Goal: Task Accomplishment & Management: Manage account settings

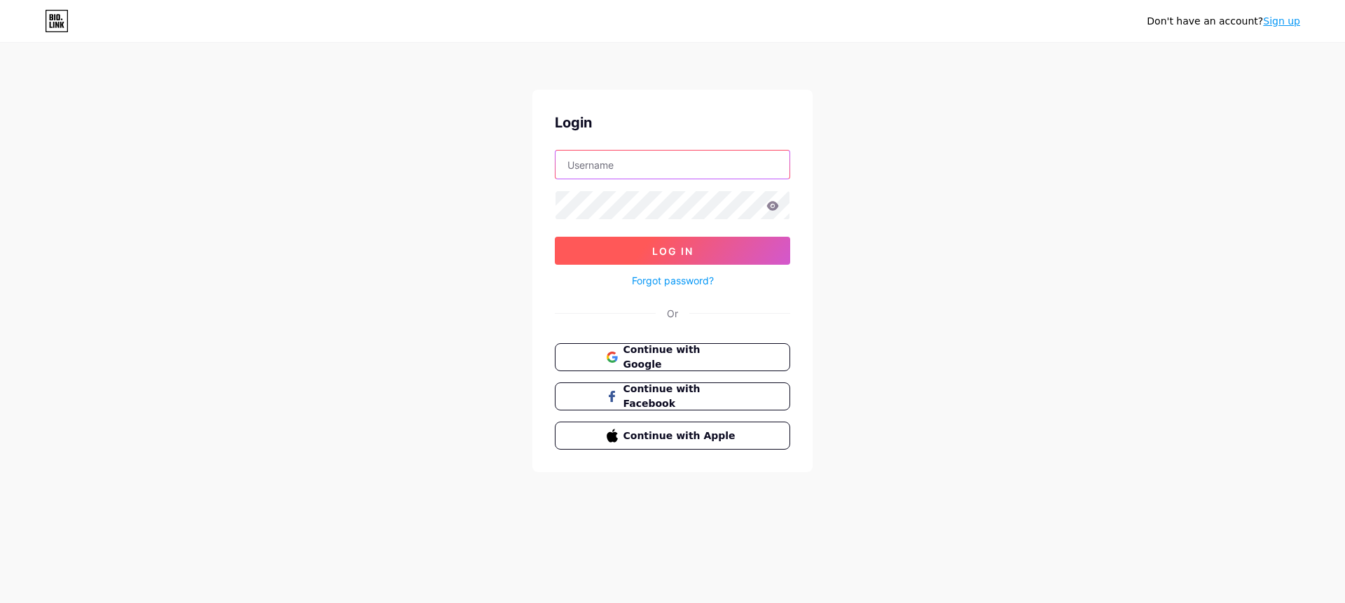
type input "[EMAIL_ADDRESS][DOMAIN_NAME]"
click at [674, 256] on span "Log In" at bounding box center [672, 251] width 41 height 12
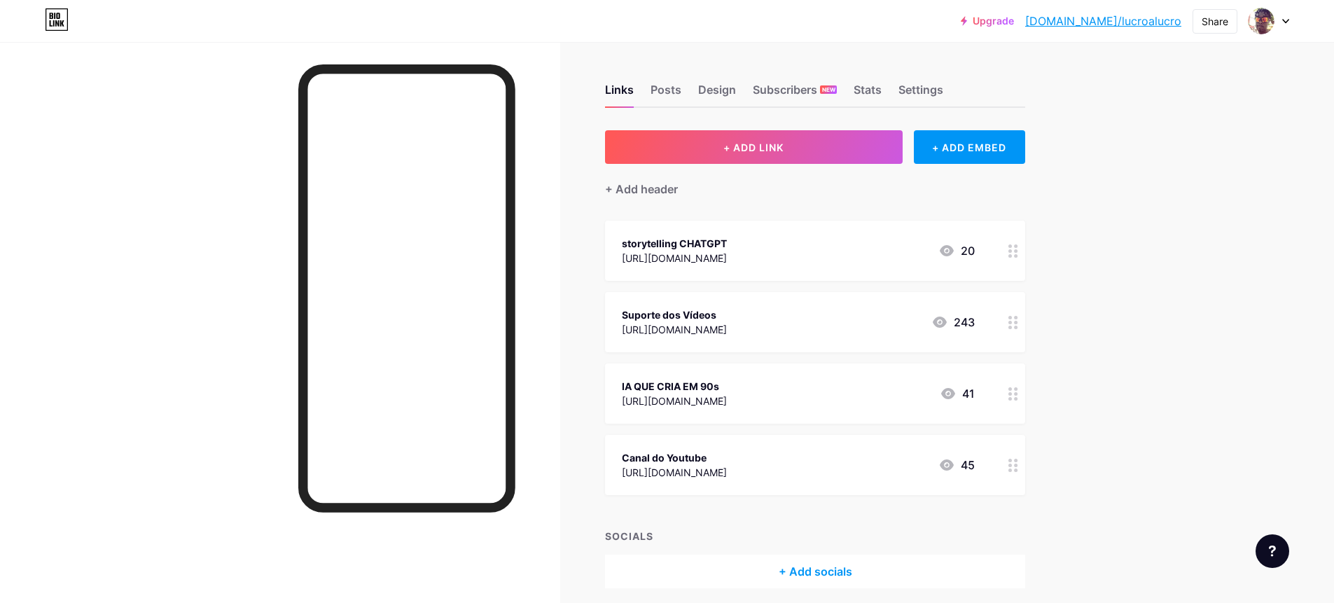
click at [1012, 252] on div at bounding box center [1014, 251] width 24 height 60
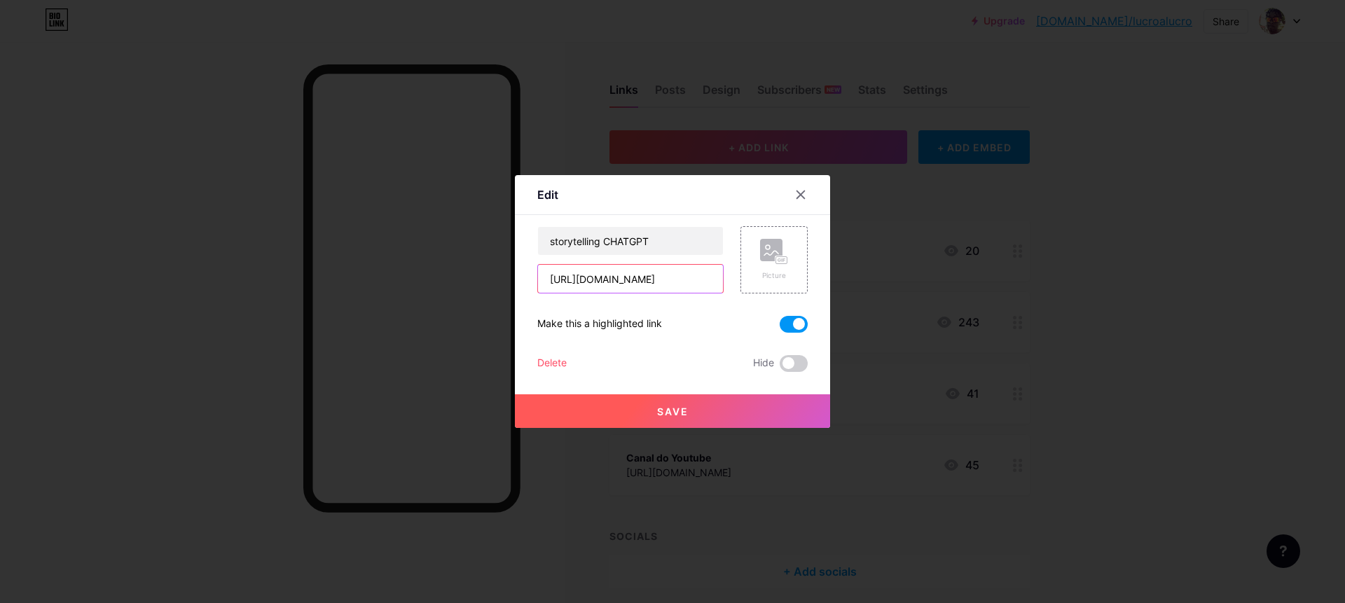
click at [613, 281] on input "[URL][DOMAIN_NAME]" at bounding box center [630, 279] width 185 height 28
click at [612, 281] on input "[URL][DOMAIN_NAME]" at bounding box center [630, 279] width 185 height 28
paste input "12CZkpxPzobApbcJn71p21Av9bbomnShgxHy9xK7CY4/edit?usp=sharing"
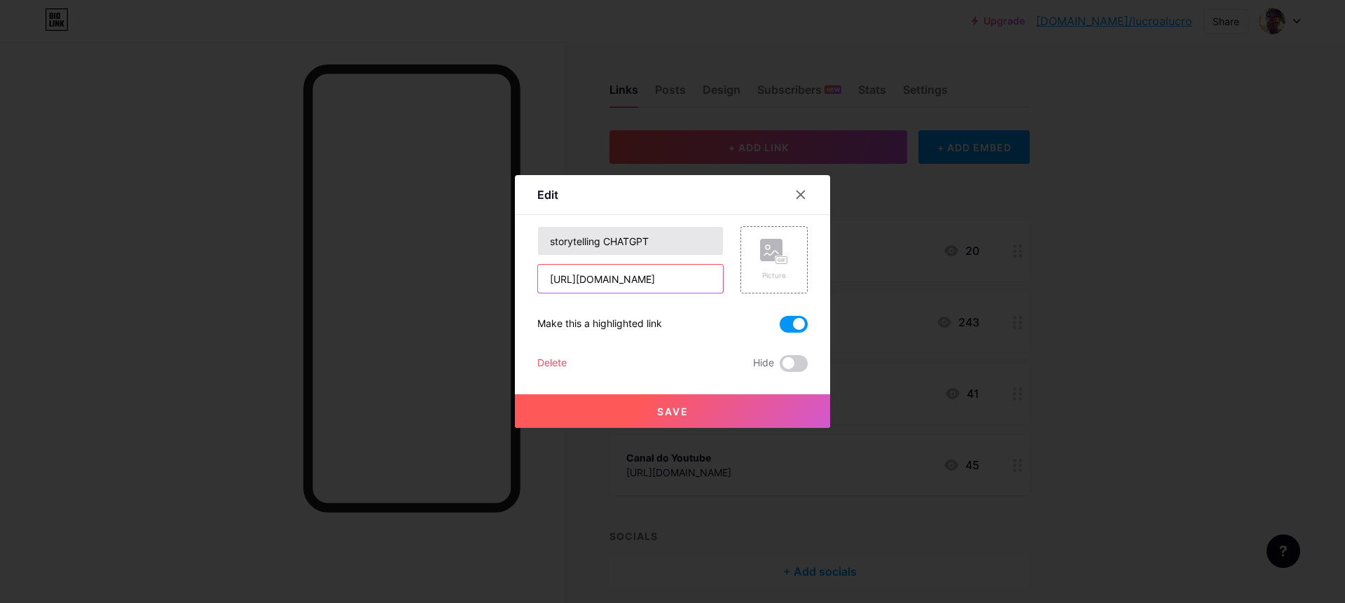
type input "https://docs.google.com/document/d/112CZkpxPzobApbcJn71p21Av9bbomnShgxHy9xK7CY4…"
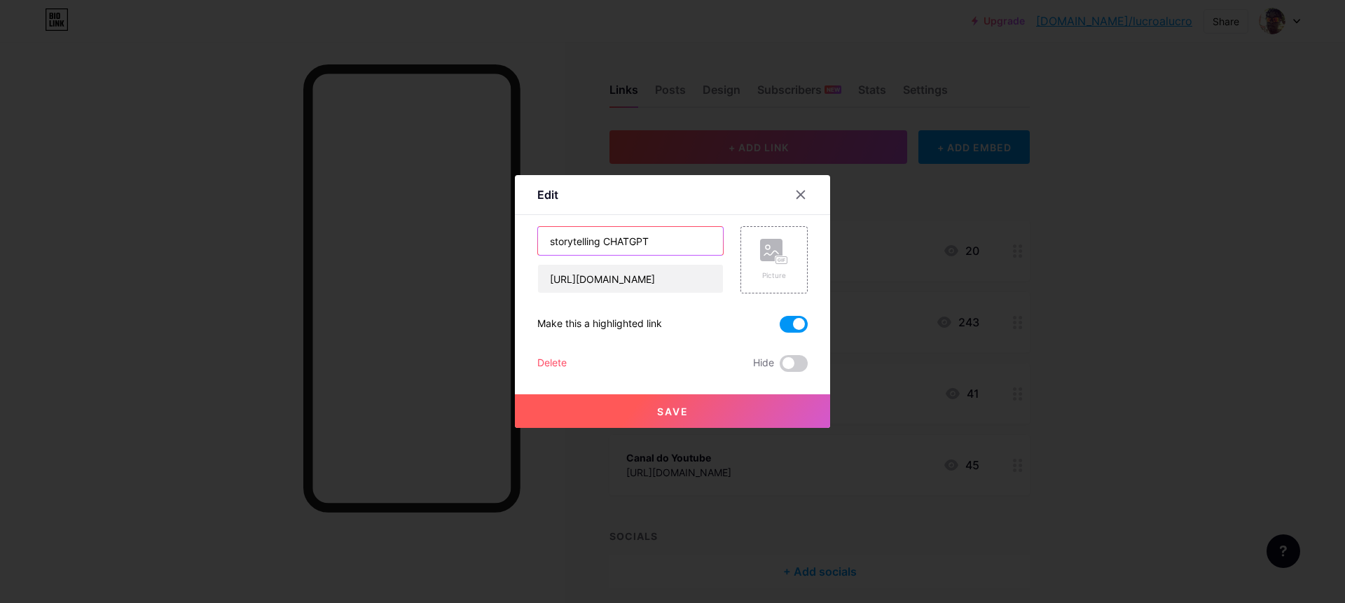
click at [670, 244] on input "storytelling CHATGPT" at bounding box center [630, 241] width 185 height 28
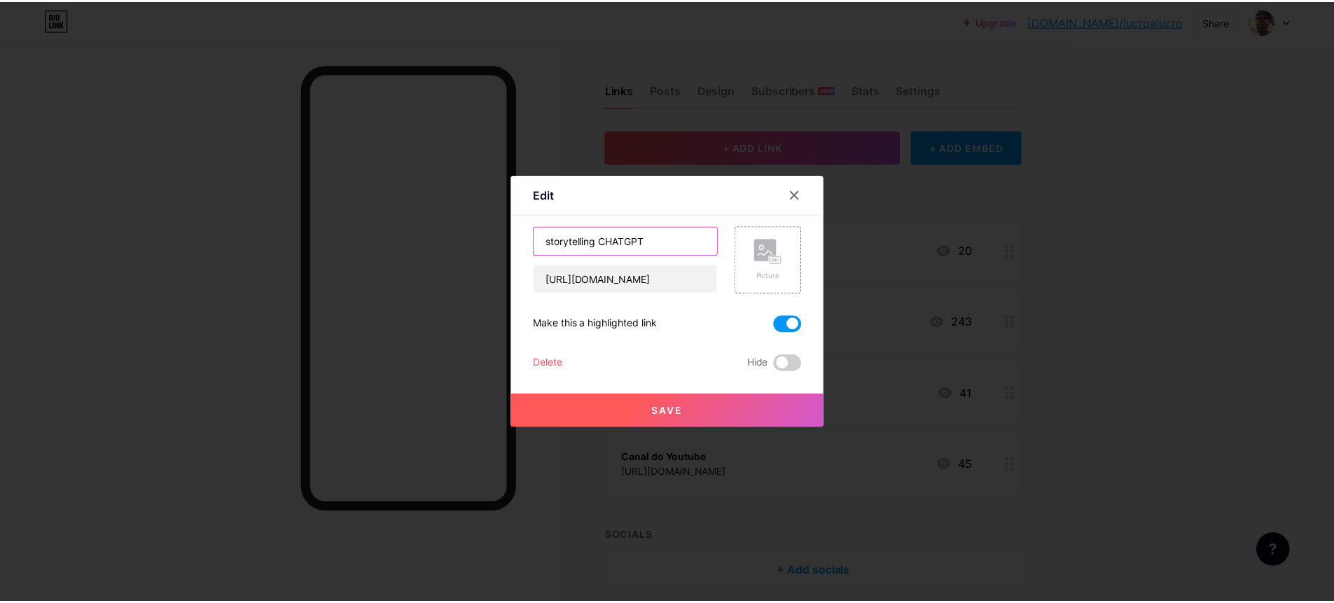
scroll to position [0, 0]
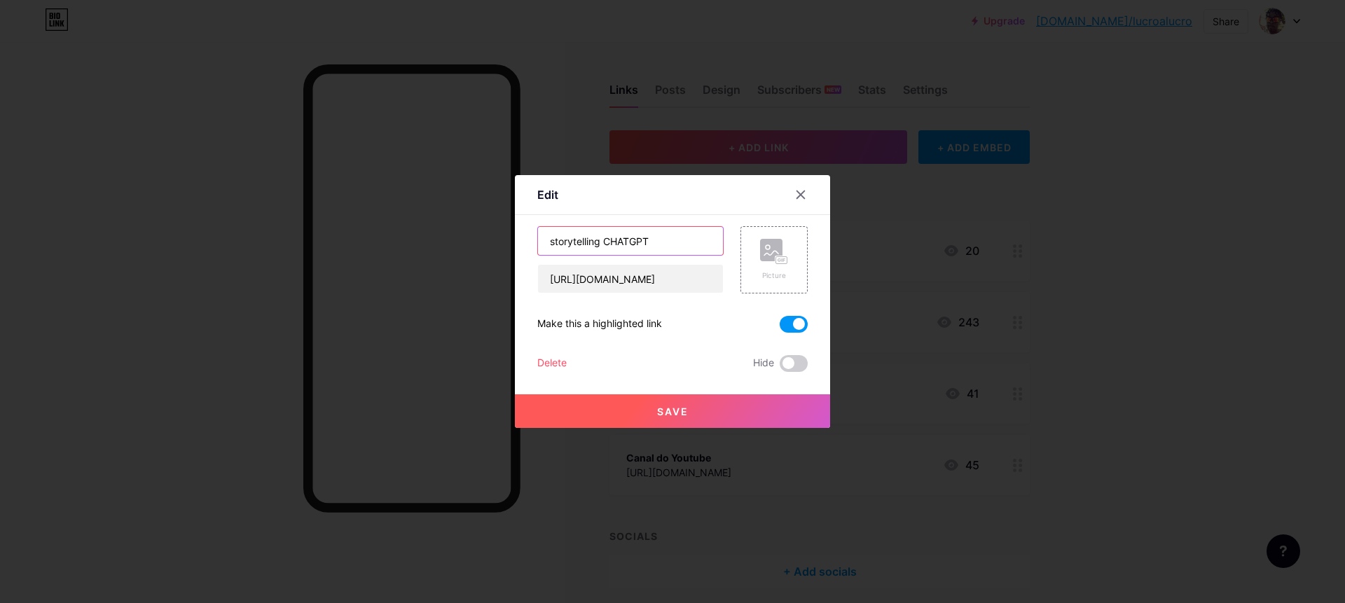
click at [670, 244] on input "storytelling CHATGPT" at bounding box center [630, 241] width 185 height 28
click at [543, 242] on input "AI AGENT" at bounding box center [630, 241] width 185 height 28
type input "CRIE SEU AI AGENT"
click at [640, 410] on button "Save" at bounding box center [672, 411] width 315 height 34
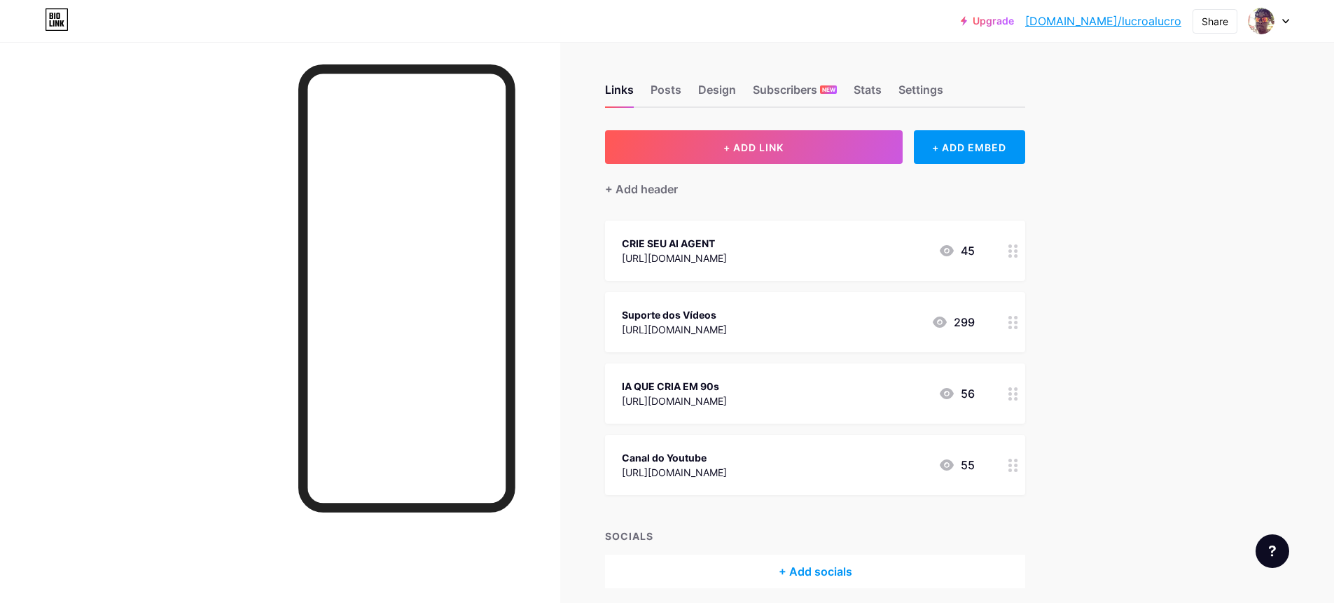
click at [1016, 395] on icon at bounding box center [1014, 393] width 10 height 13
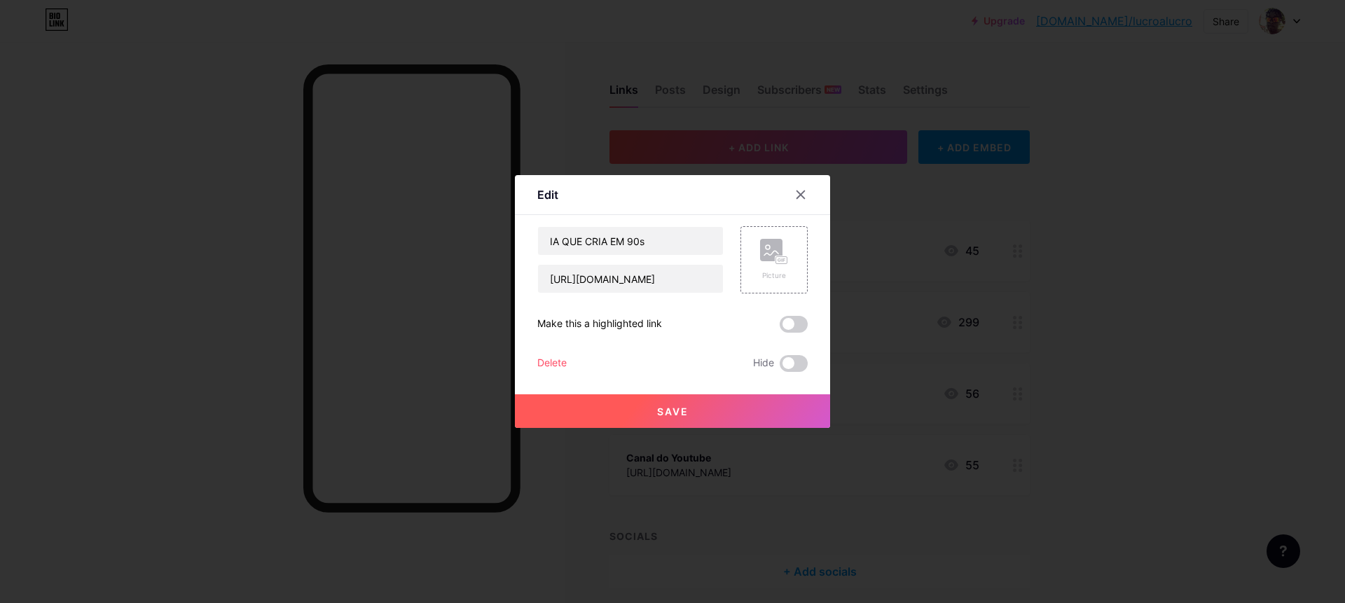
click at [541, 361] on div "Delete" at bounding box center [551, 363] width 29 height 17
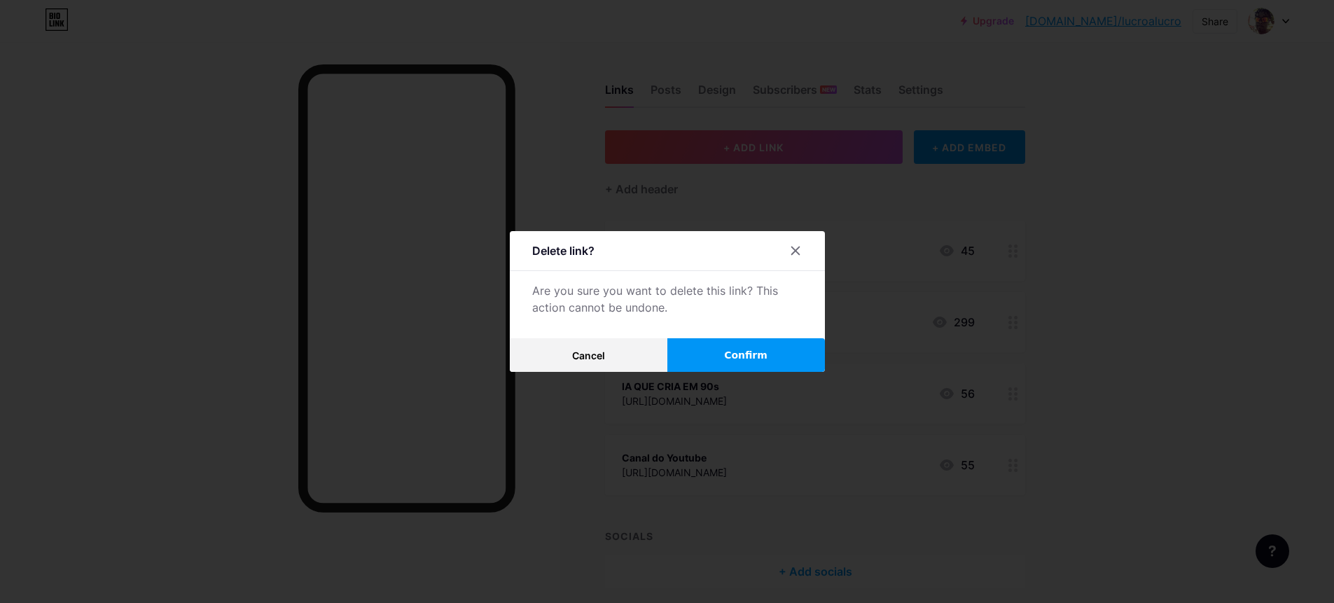
click at [744, 352] on span "Confirm" at bounding box center [745, 355] width 43 height 15
